Goal: Task Accomplishment & Management: Use online tool/utility

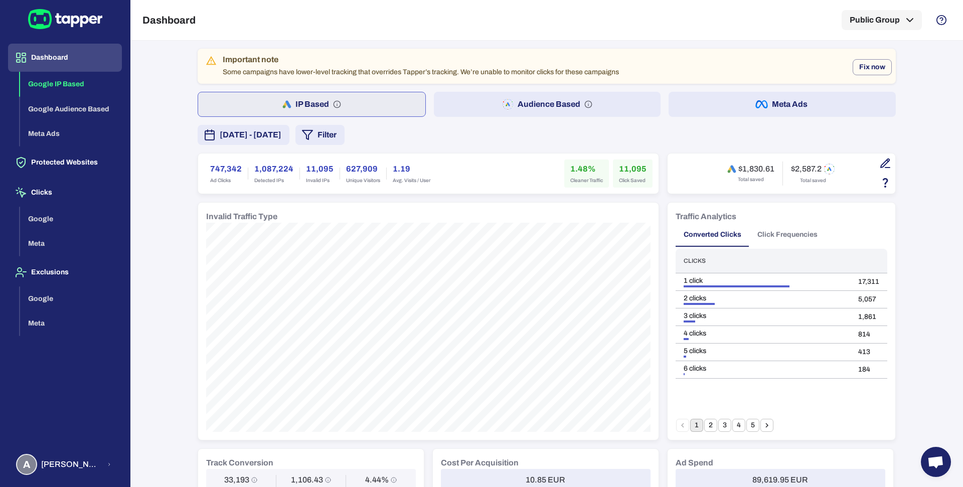
scroll to position [11, 0]
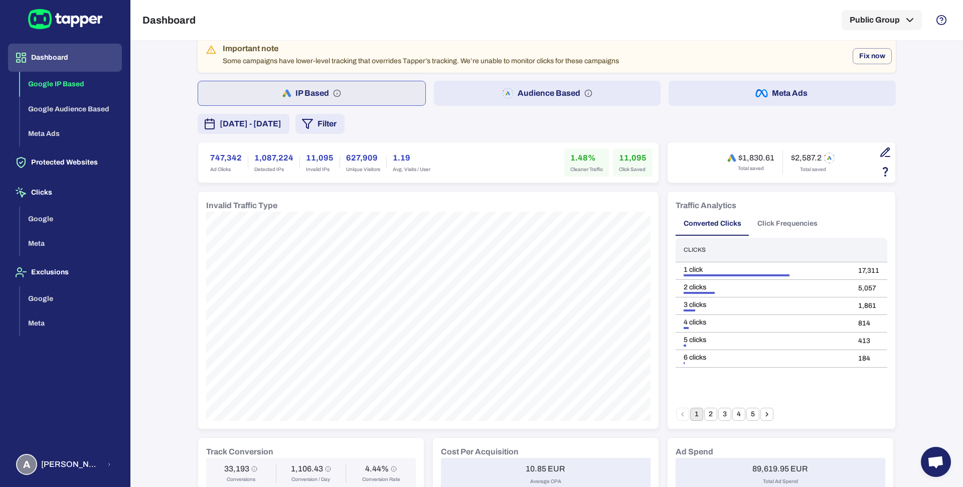
click at [454, 82] on button "Audience Based" at bounding box center [547, 93] width 227 height 25
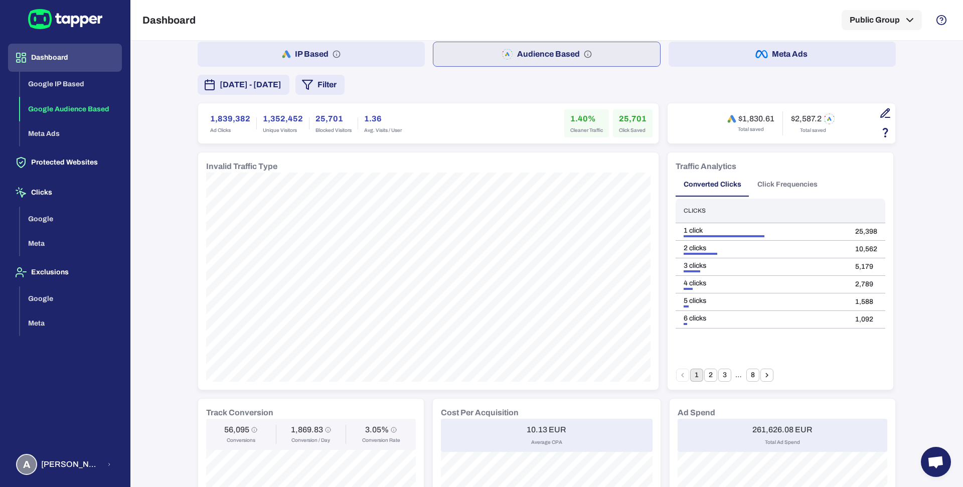
scroll to position [45, 0]
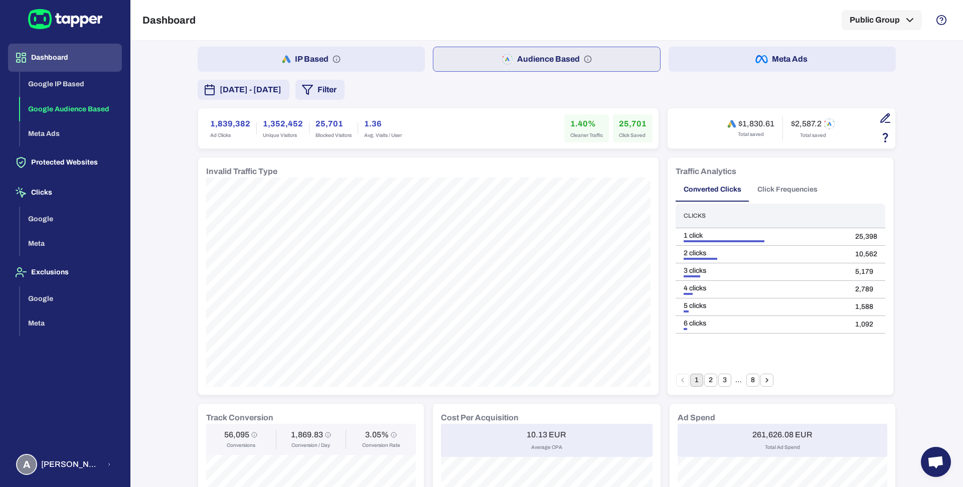
click at [784, 189] on button "Click Frequencies" at bounding box center [787, 190] width 76 height 24
click at [746, 379] on button "12" at bounding box center [752, 380] width 13 height 13
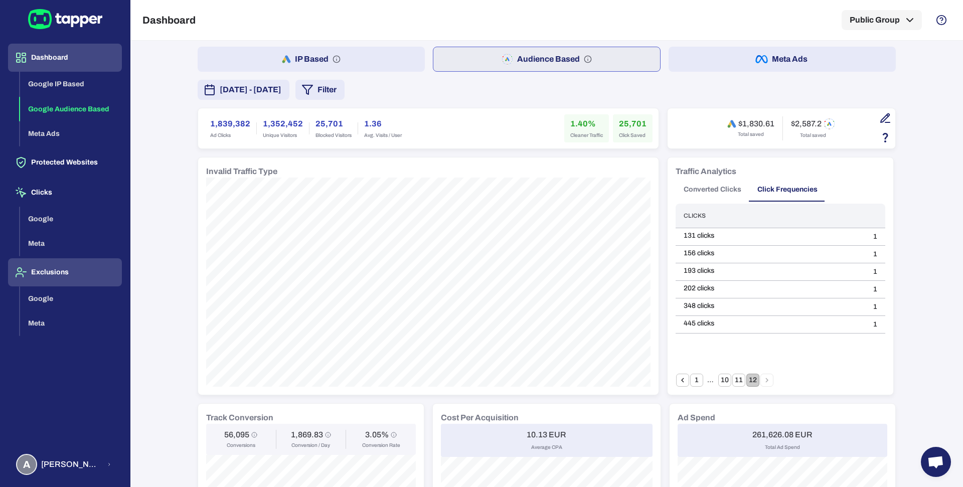
click at [53, 278] on button "Exclusions" at bounding box center [65, 272] width 114 height 28
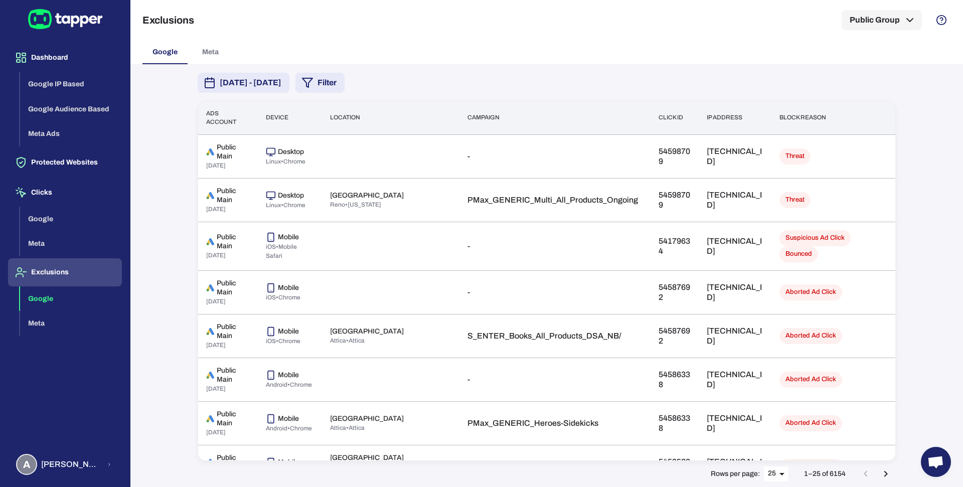
click at [281, 84] on span "[DATE] - [DATE]" at bounding box center [251, 83] width 62 height 12
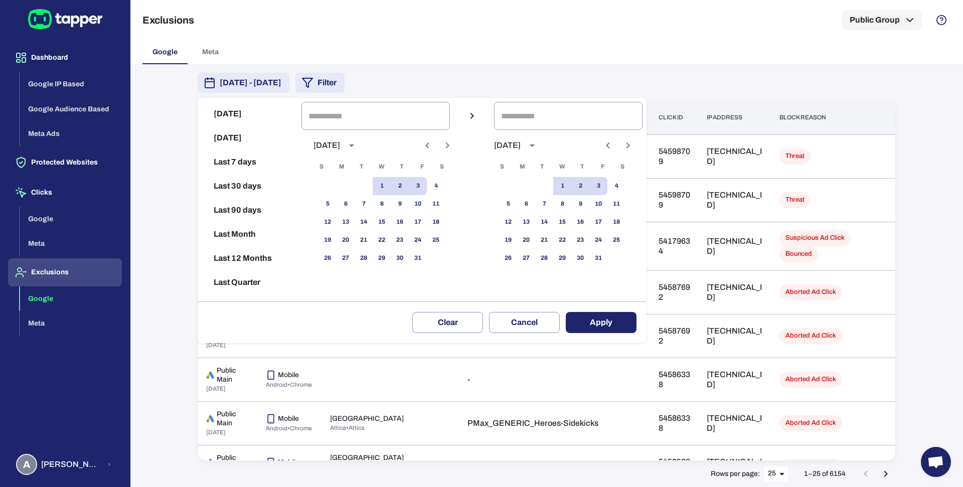
click at [433, 148] on icon "Previous month" at bounding box center [427, 145] width 12 height 12
click at [373, 207] on button "9" at bounding box center [364, 204] width 18 height 18
type input "**********"
click at [373, 234] on button "23" at bounding box center [364, 240] width 18 height 18
type input "**********"
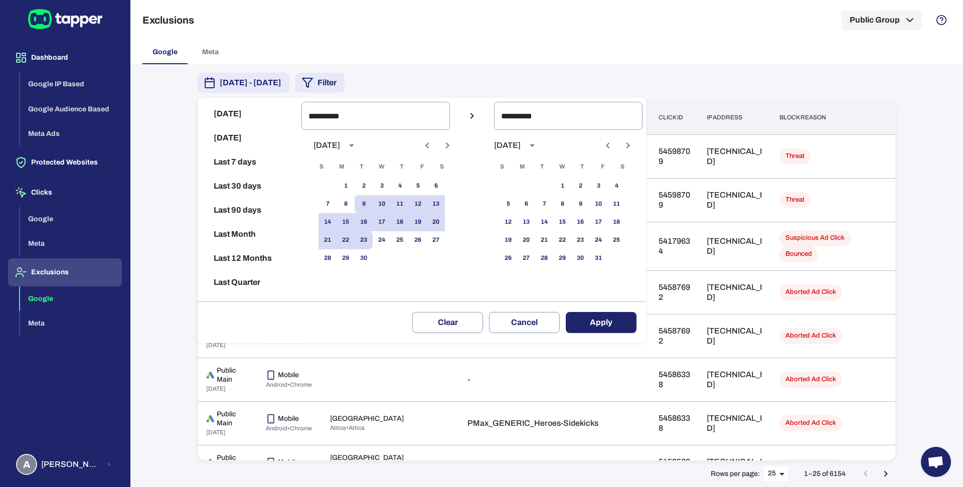
click at [646, 339] on div "Clear Cancel Apply" at bounding box center [422, 322] width 449 height 42
click at [628, 326] on button "Apply" at bounding box center [601, 322] width 71 height 21
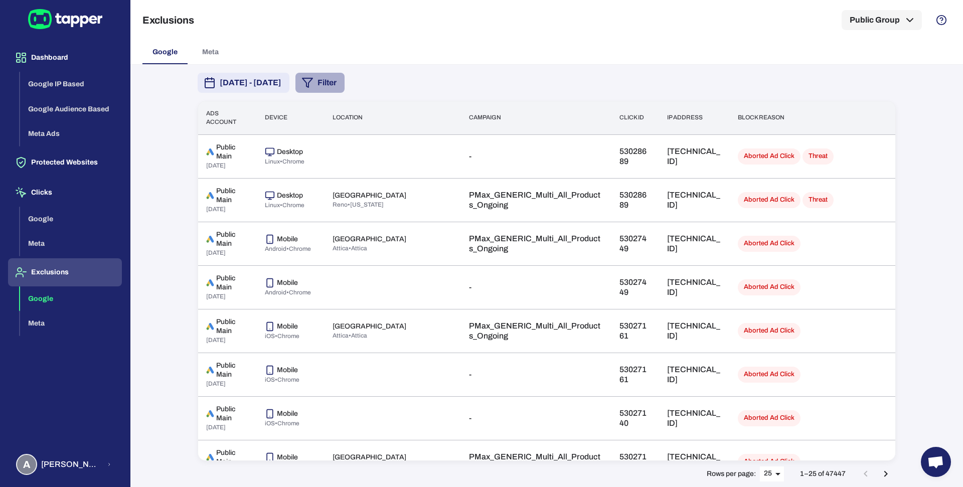
click at [345, 85] on button "Filter" at bounding box center [319, 83] width 49 height 20
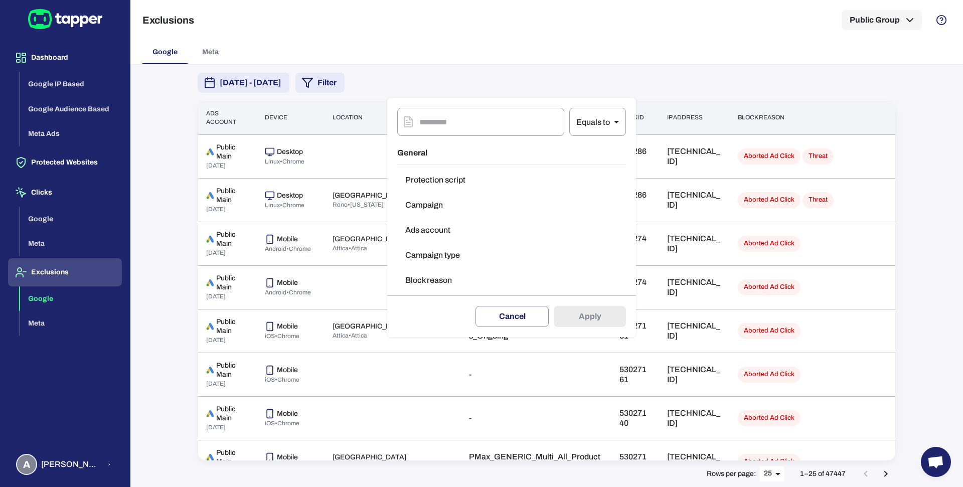
click at [423, 280] on button "Block reason" at bounding box center [511, 280] width 229 height 20
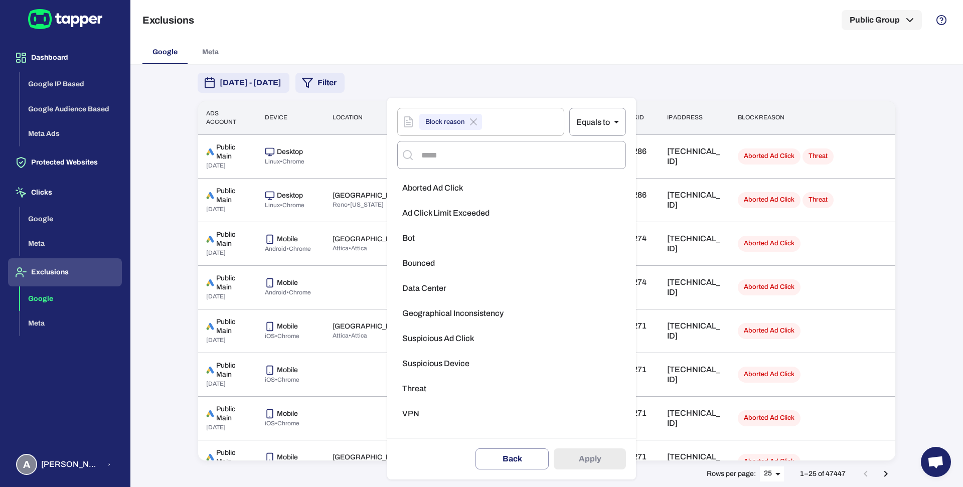
click at [423, 384] on span "Threat" at bounding box center [414, 389] width 24 height 10
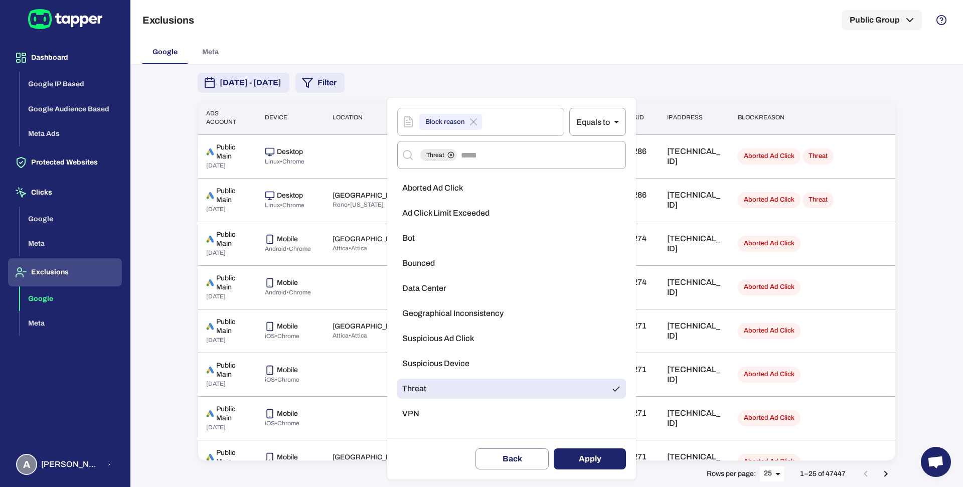
click at [587, 454] on button "Apply" at bounding box center [590, 458] width 72 height 21
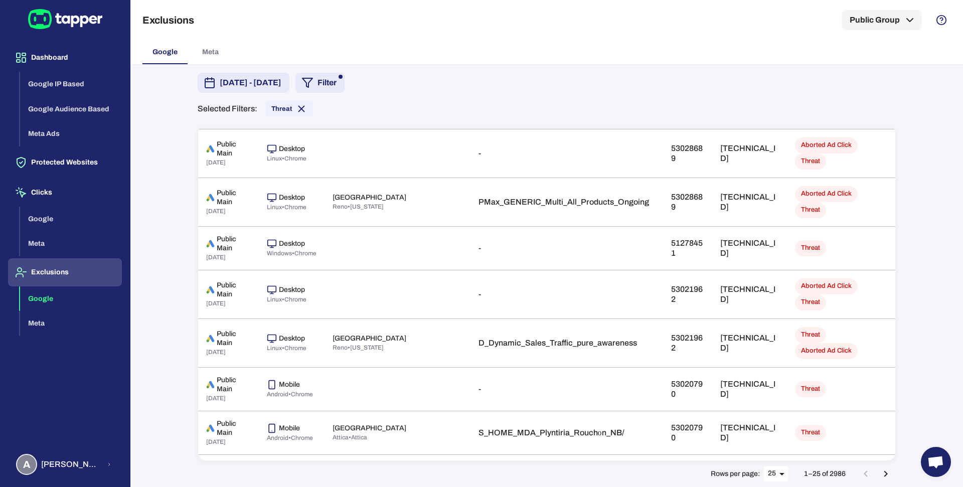
scroll to position [26, 0]
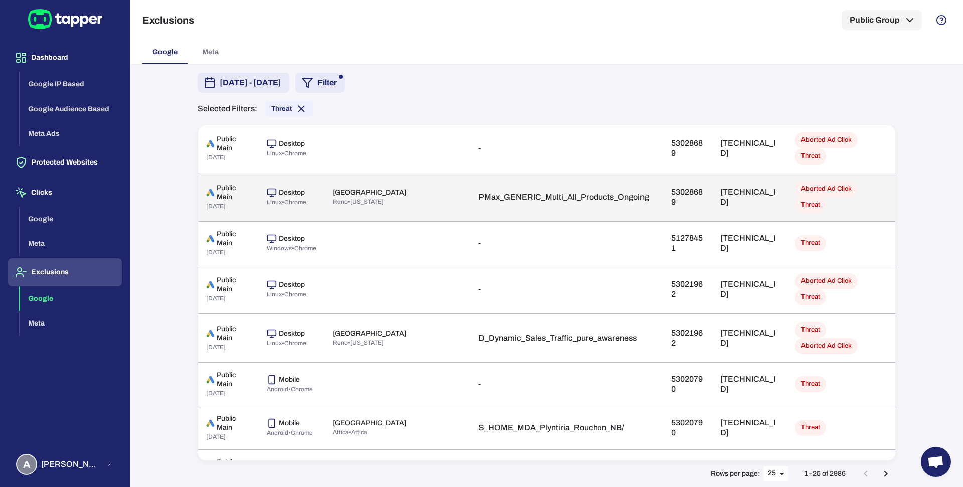
click at [720, 198] on p "[TECHNICAL_ID]" at bounding box center [749, 197] width 58 height 20
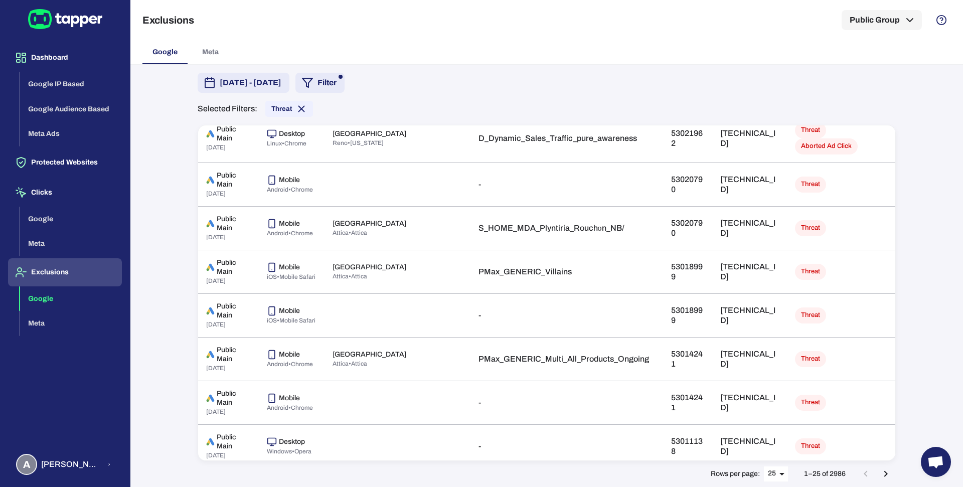
scroll to position [214, 0]
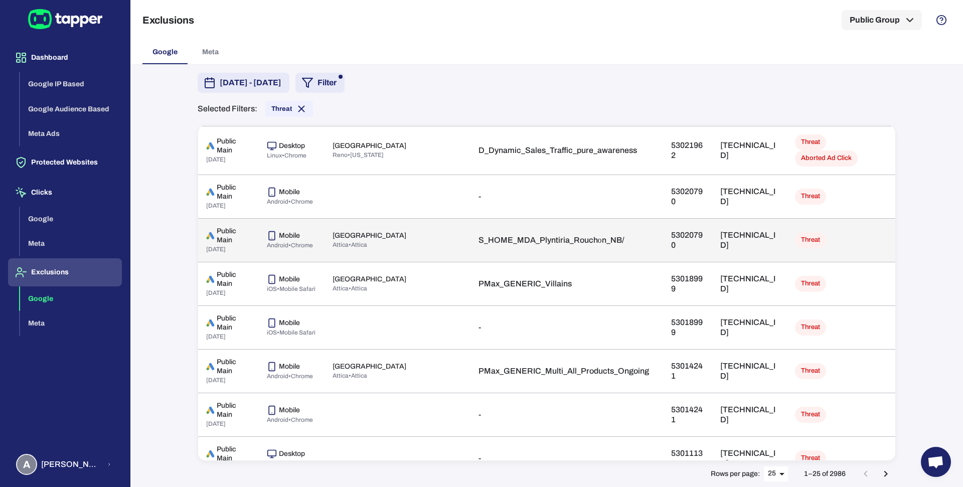
click at [720, 241] on p "[TECHNICAL_ID]" at bounding box center [749, 240] width 58 height 20
copy p "[TECHNICAL_ID]"
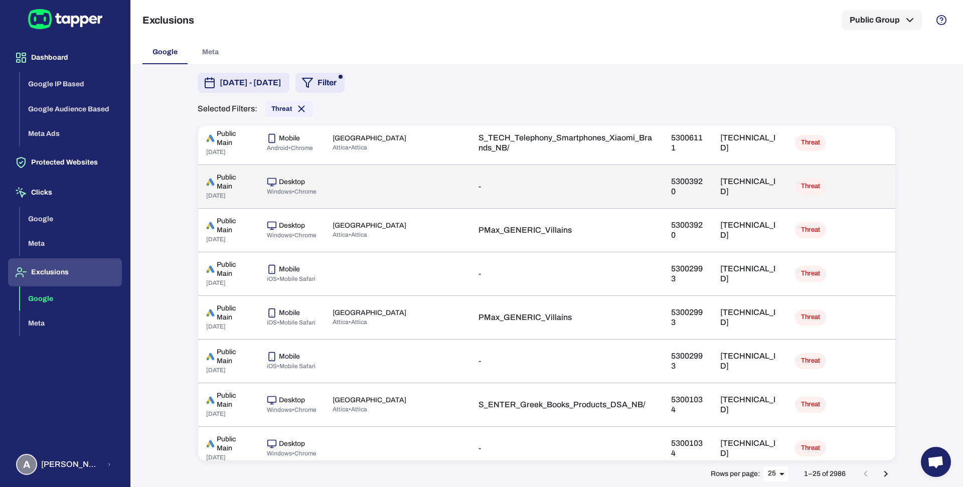
scroll to position [806, 0]
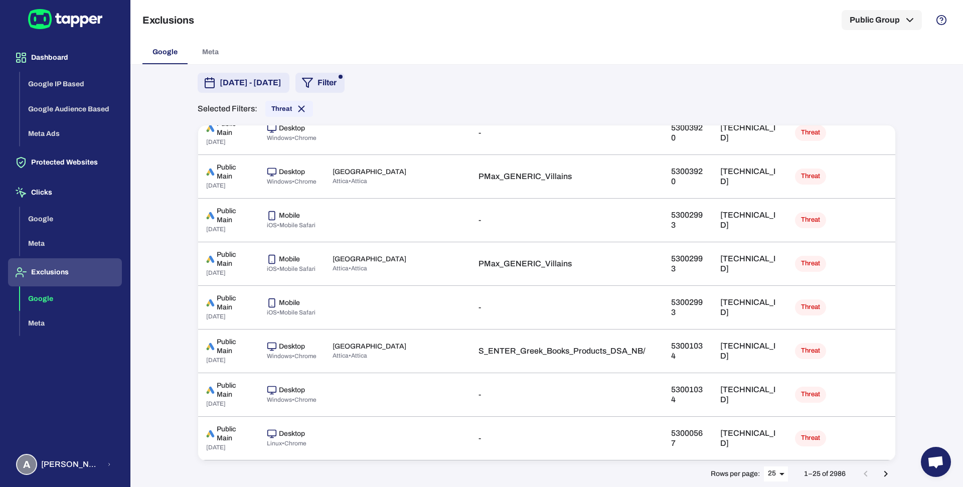
click at [888, 472] on icon "Go to next page" at bounding box center [886, 474] width 12 height 12
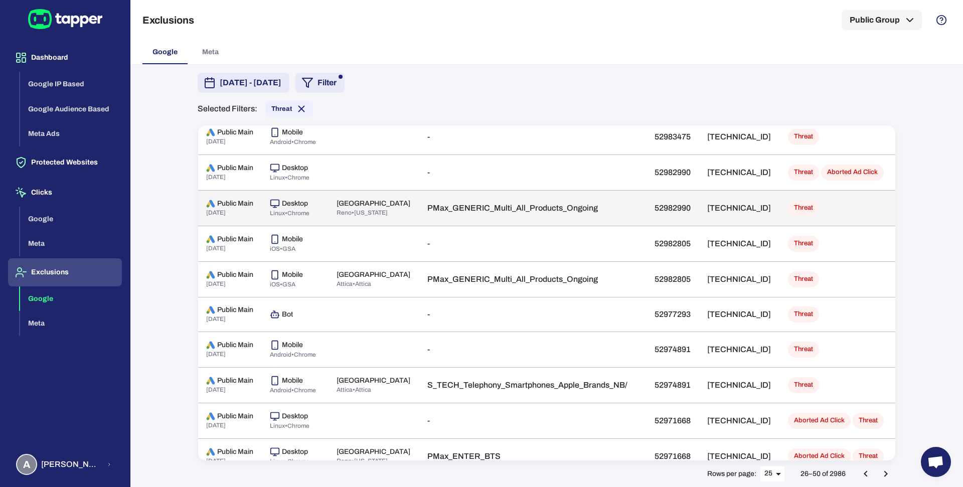
scroll to position [347, 0]
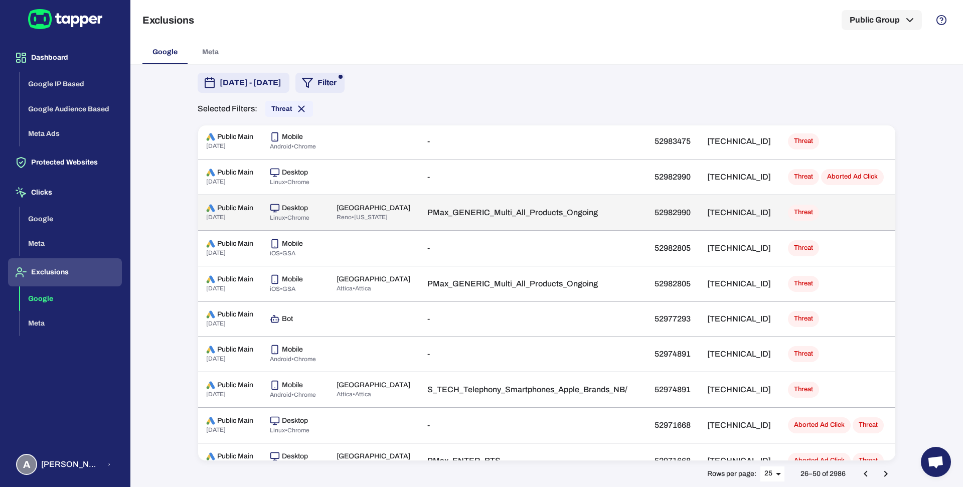
click at [707, 211] on p "[TECHNICAL_ID]" at bounding box center [739, 213] width 65 height 10
copy p "[TECHNICAL_ID]"
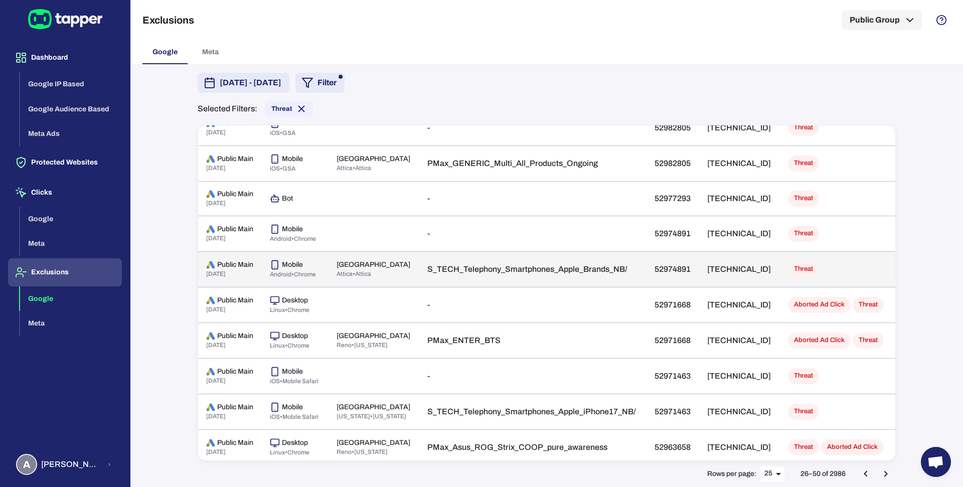
scroll to position [468, 0]
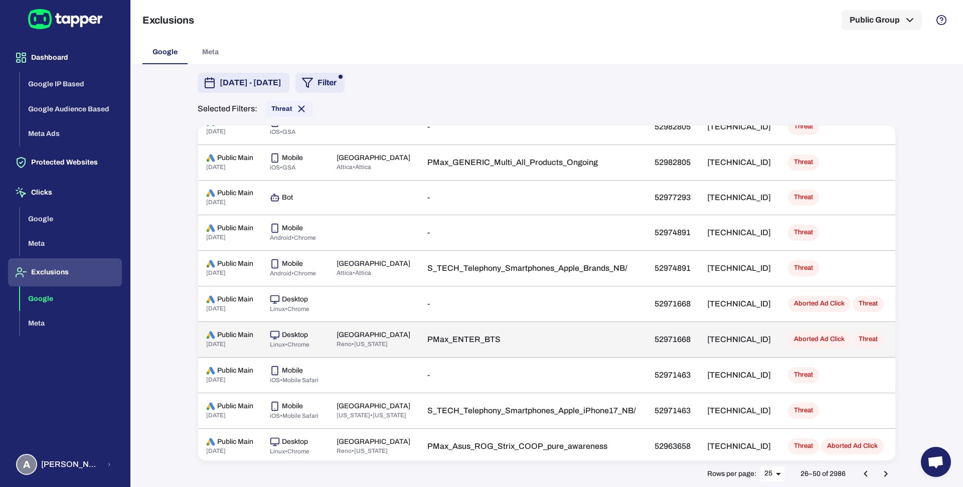
click at [711, 336] on p "[TECHNICAL_ID]" at bounding box center [739, 339] width 65 height 10
copy p "[TECHNICAL_ID]"
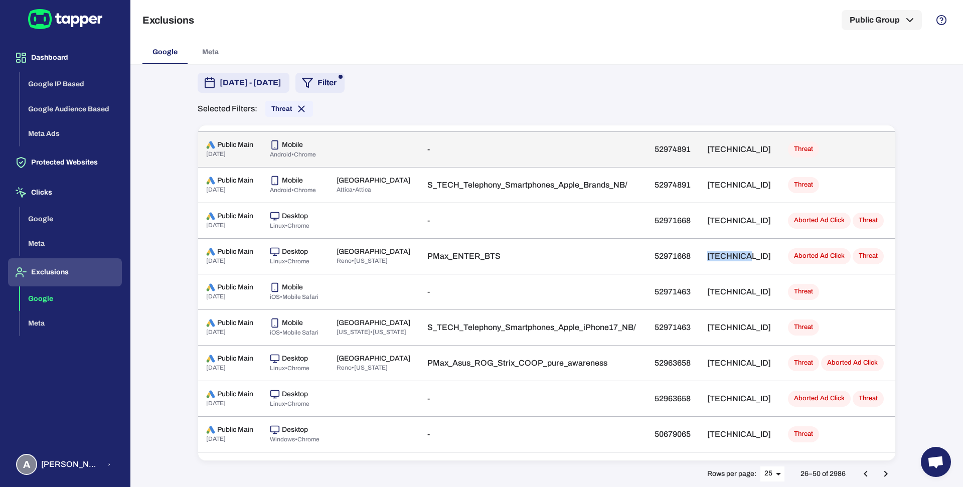
scroll to position [574, 0]
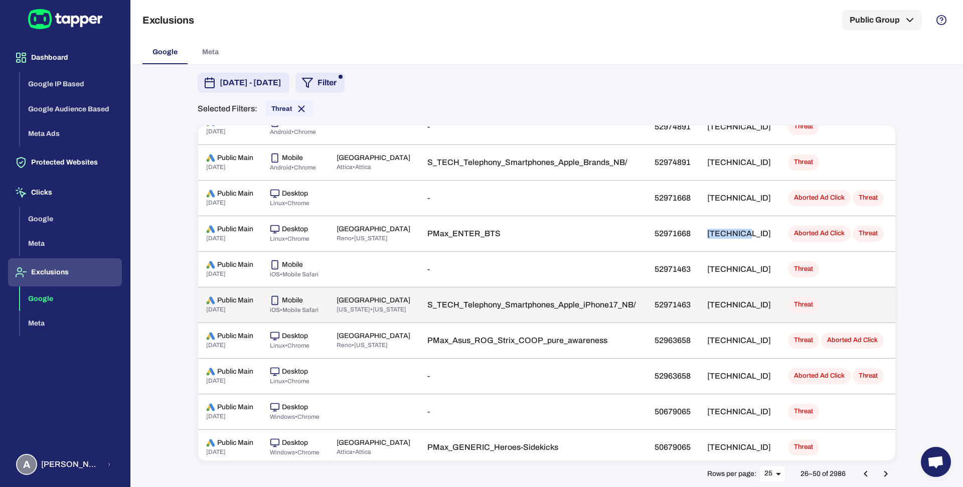
click at [739, 300] on p "[TECHNICAL_ID]" at bounding box center [739, 305] width 65 height 10
copy p "[TECHNICAL_ID]"
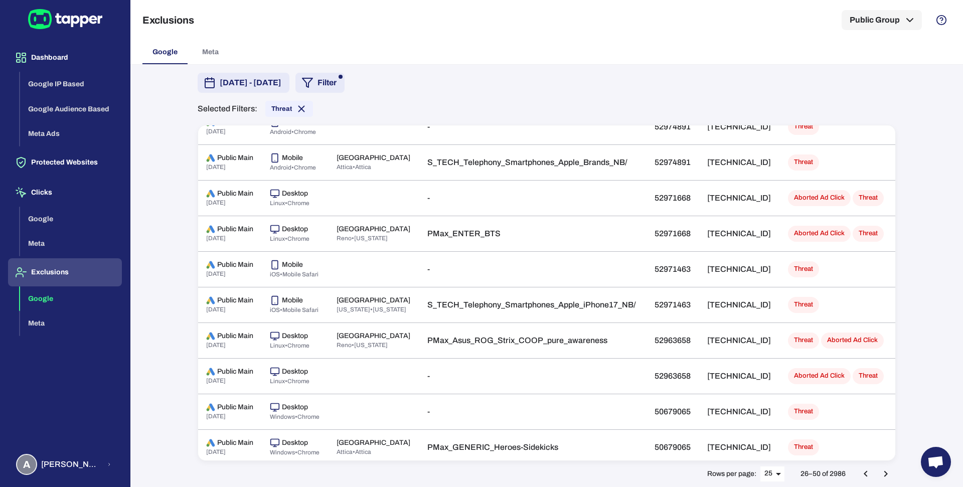
click at [164, 309] on div "[DATE] - [DATE] Filter Selected Filters: Threat Ads account Device Location Cam…" at bounding box center [546, 276] width 832 height 422
click at [46, 61] on button "Dashboard" at bounding box center [65, 58] width 114 height 28
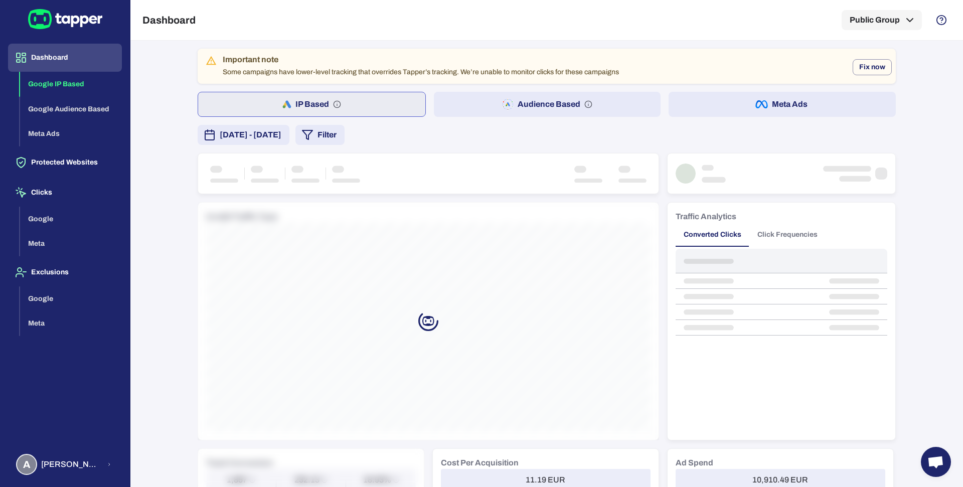
click at [680, 95] on button "Meta Ads" at bounding box center [781, 104] width 227 height 25
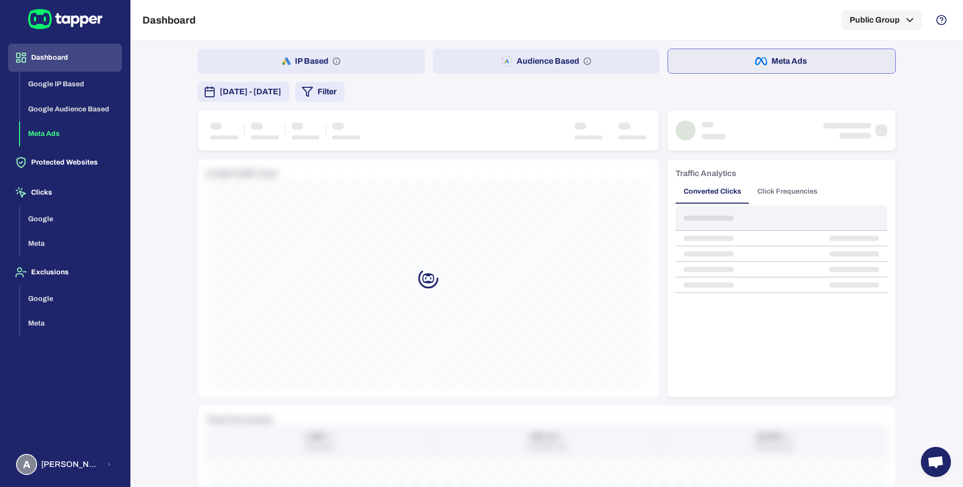
click at [281, 94] on span "[DATE] - [DATE]" at bounding box center [251, 92] width 62 height 12
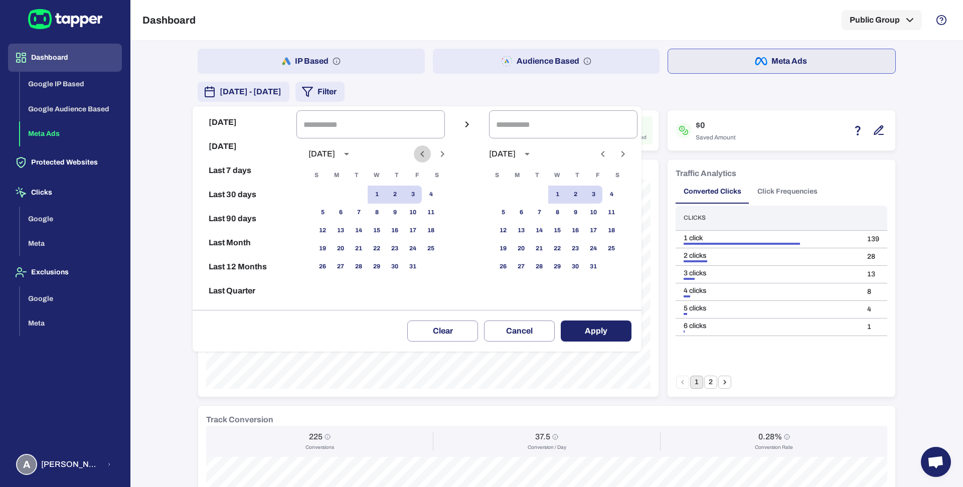
click at [428, 153] on icon "Previous month" at bounding box center [422, 154] width 12 height 12
click at [350, 193] on button "1" at bounding box center [340, 195] width 18 height 18
type input "**********"
drag, startPoint x: 365, startPoint y: 272, endPoint x: 505, endPoint y: 304, distance: 144.5
click at [365, 272] on button "30" at bounding box center [359, 267] width 18 height 18
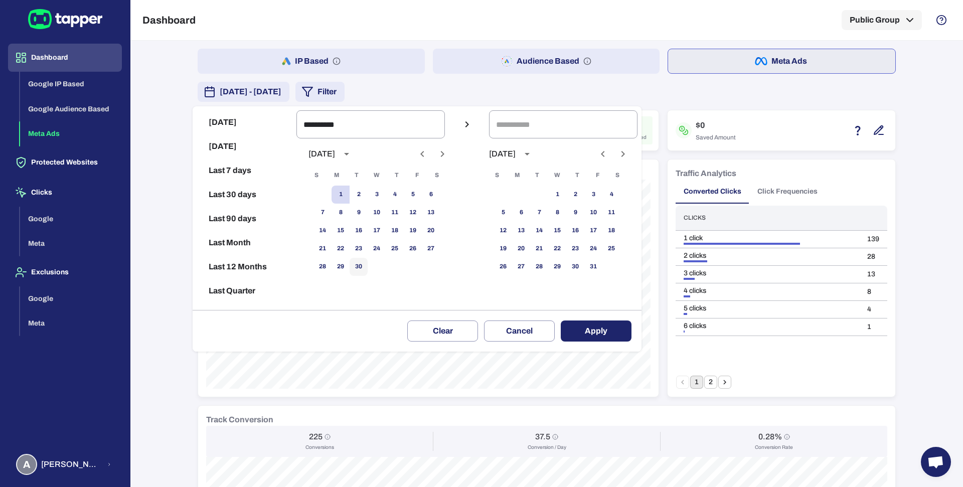
type input "**********"
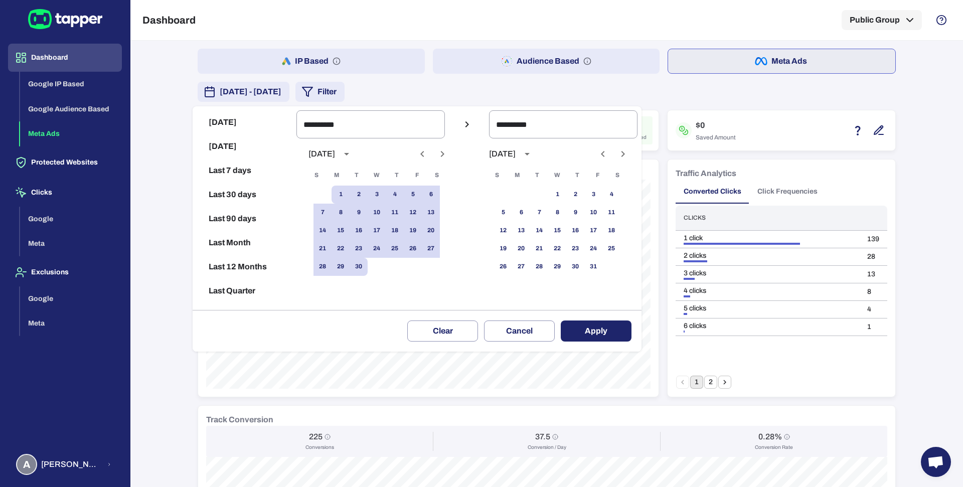
click at [641, 333] on div "Clear Cancel Apply" at bounding box center [417, 331] width 449 height 42
click at [623, 330] on button "Apply" at bounding box center [596, 330] width 71 height 21
